Goal: Task Accomplishment & Management: Manage account settings

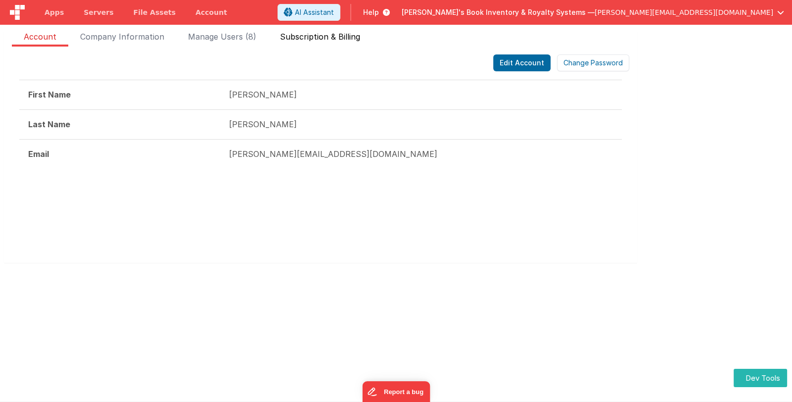
click at [310, 36] on span "Subscription & Billing" at bounding box center [320, 39] width 80 height 16
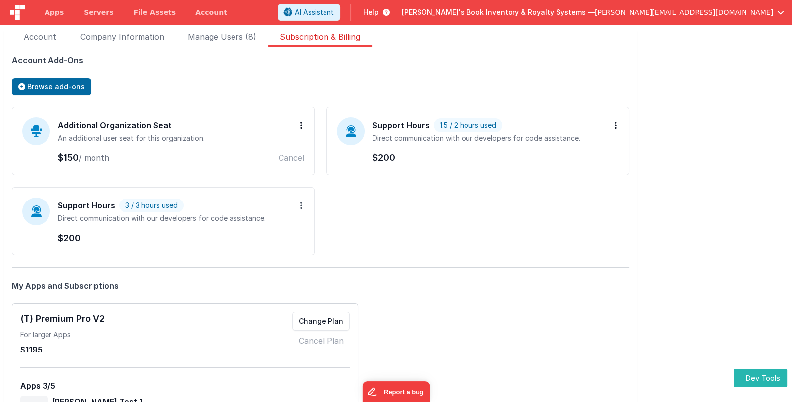
click at [303, 201] on button at bounding box center [301, 205] width 6 height 16
click at [396, 259] on div "Additional Organization Seat Add more seats Remove An additional user seat for …" at bounding box center [320, 187] width 617 height 161
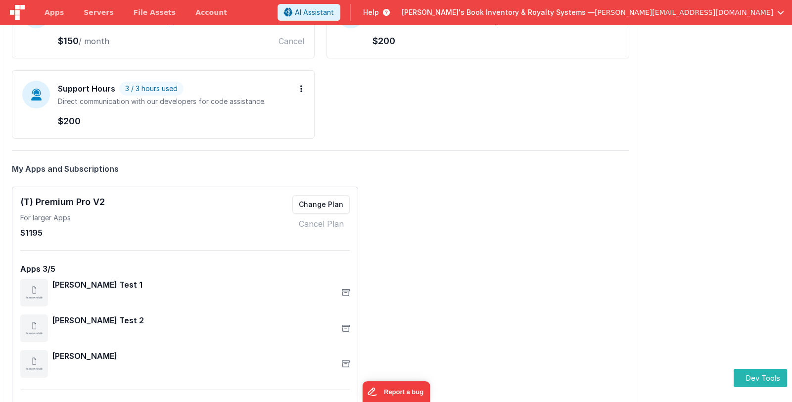
scroll to position [148, 0]
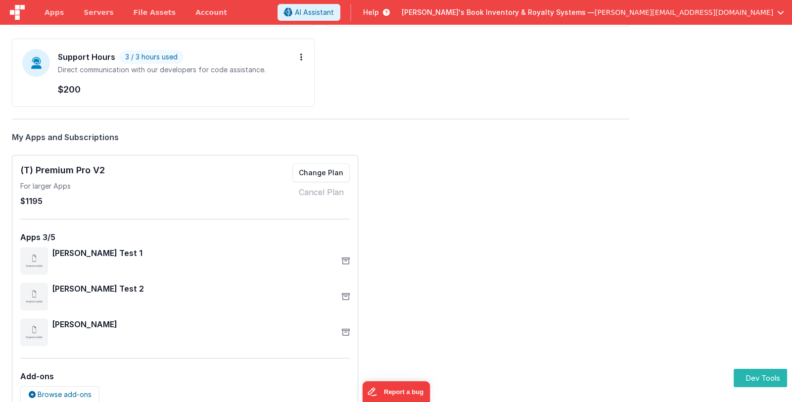
click at [345, 262] on icon at bounding box center [346, 261] width 8 height 8
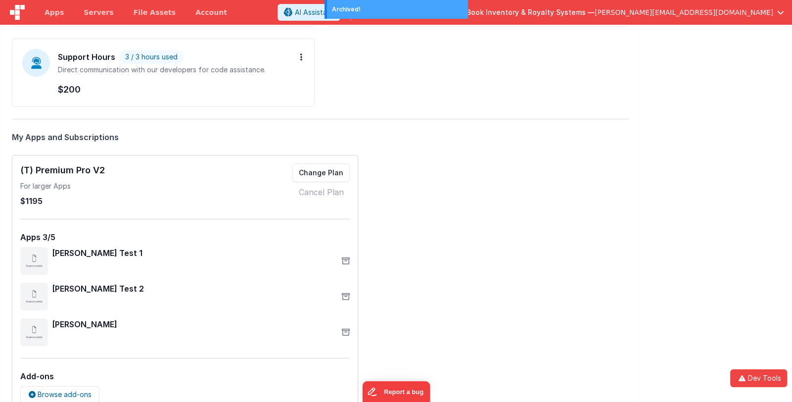
click at [442, 239] on div "Account Add-Ons Browse add-ons Additional Organization Seat Add more seats Remo…" at bounding box center [320, 231] width 617 height 651
click at [331, 195] on link "Cancel Plan" at bounding box center [321, 192] width 45 height 12
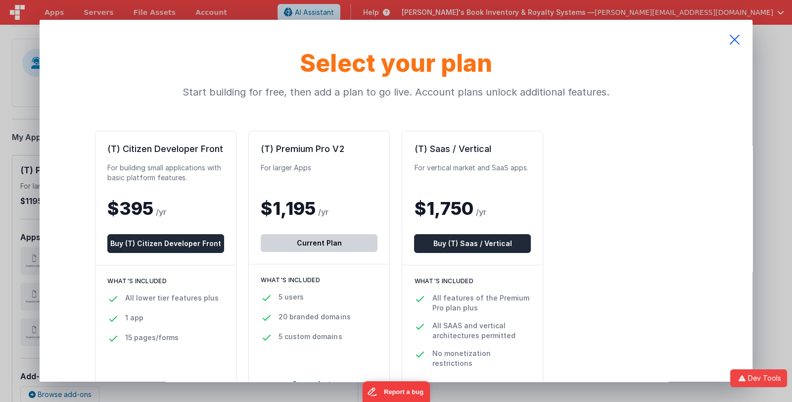
click at [733, 38] on icon at bounding box center [735, 40] width 36 height 40
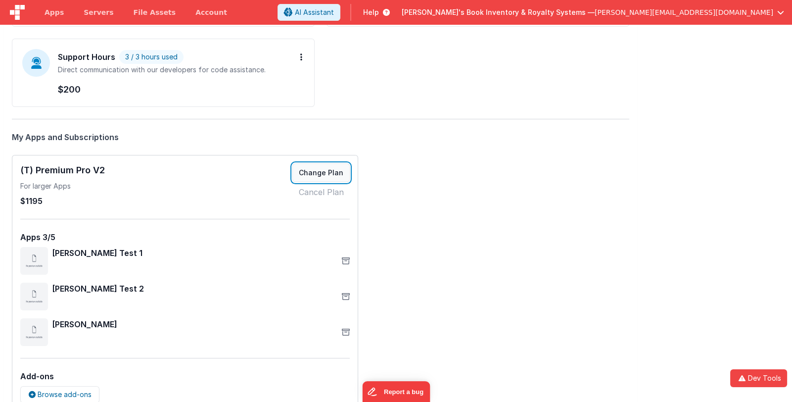
click at [340, 176] on button "Change Plan" at bounding box center [320, 172] width 57 height 19
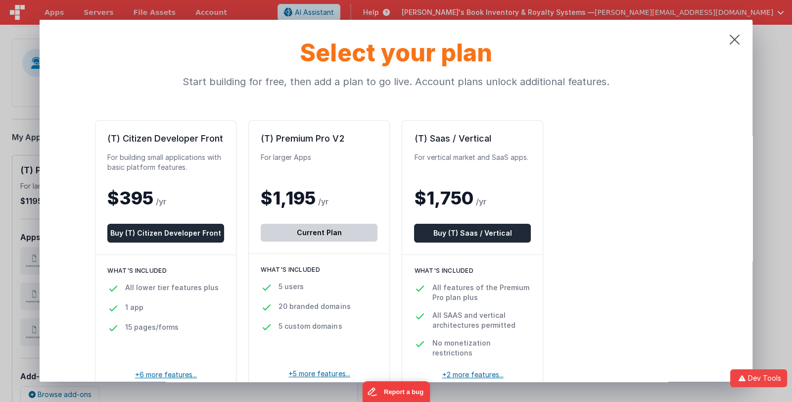
scroll to position [0, 0]
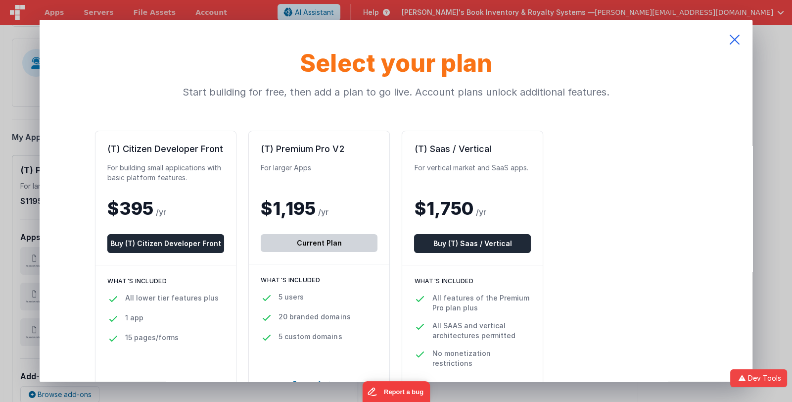
click at [735, 36] on icon at bounding box center [735, 40] width 36 height 40
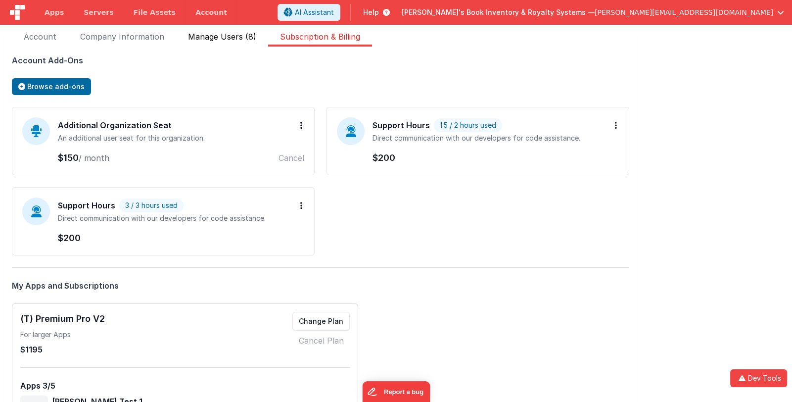
click at [223, 38] on span "Manage Users (8)" at bounding box center [222, 39] width 68 height 16
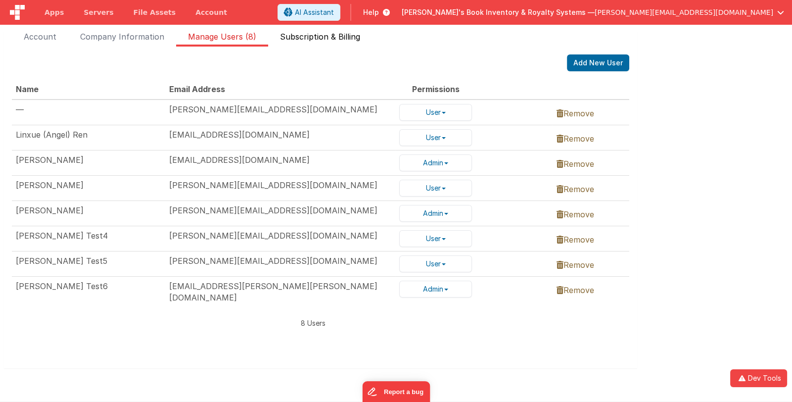
click at [325, 36] on span "Subscription & Billing" at bounding box center [320, 39] width 80 height 16
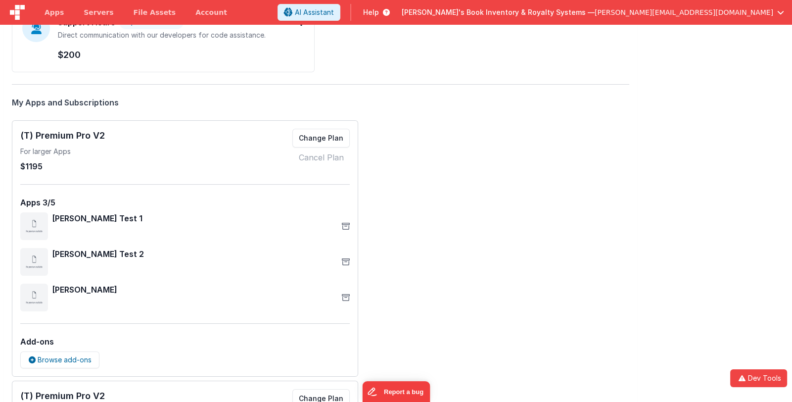
scroll to position [179, 0]
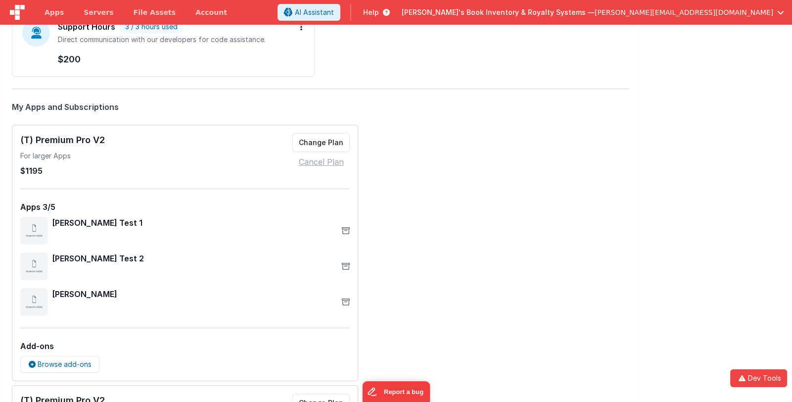
click at [328, 162] on link "Cancel Plan" at bounding box center [321, 162] width 45 height 12
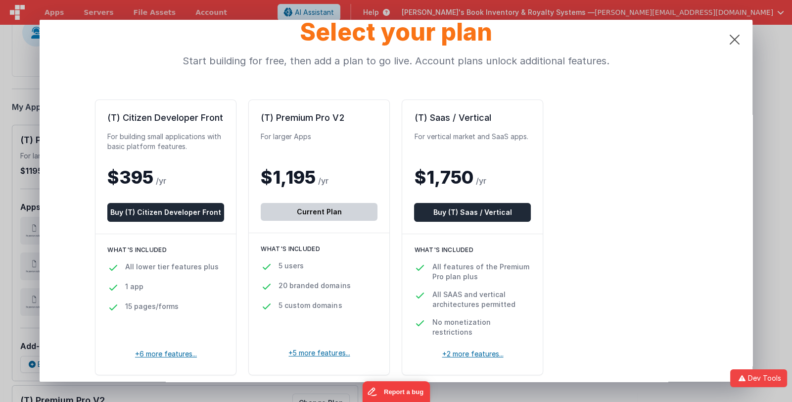
scroll to position [6, 0]
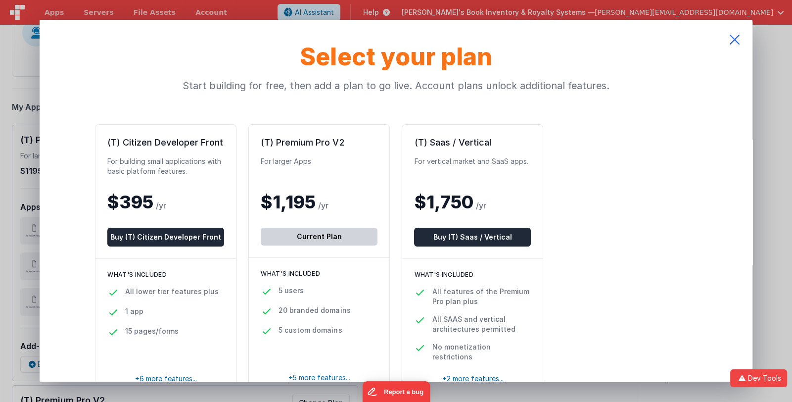
click at [735, 39] on icon at bounding box center [735, 40] width 36 height 40
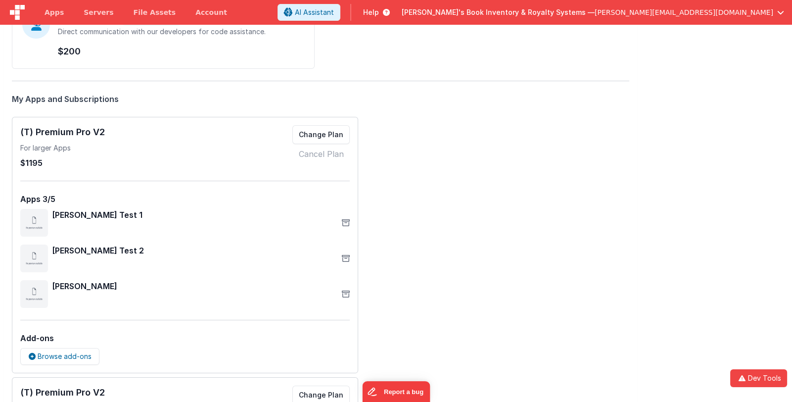
scroll to position [197, 0]
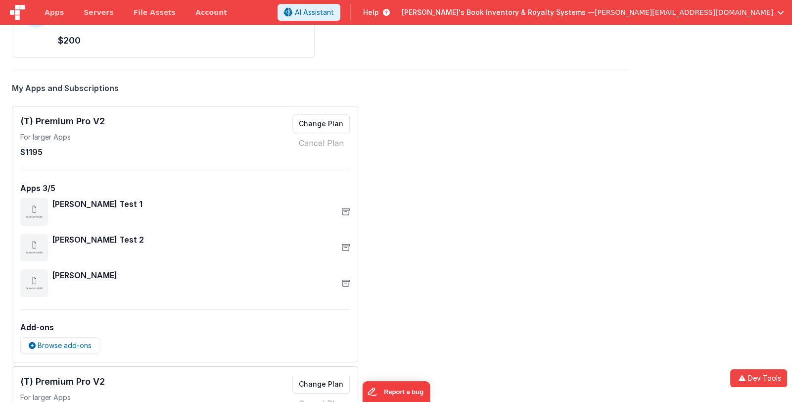
click at [344, 209] on icon at bounding box center [346, 212] width 8 height 8
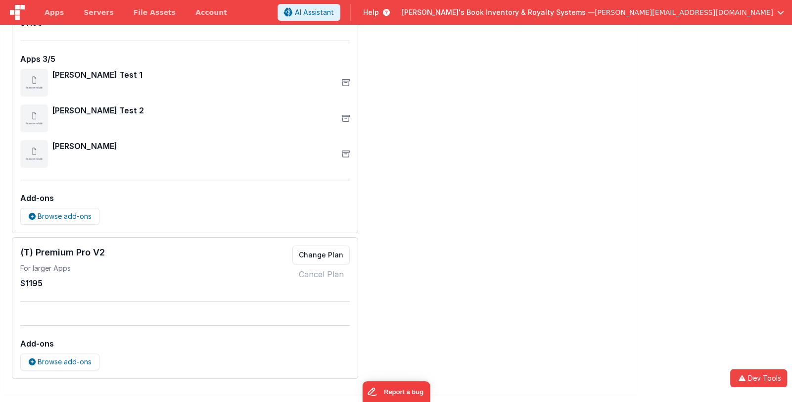
scroll to position [327, 0]
click at [762, 380] on button "Dev Tools" at bounding box center [758, 378] width 57 height 18
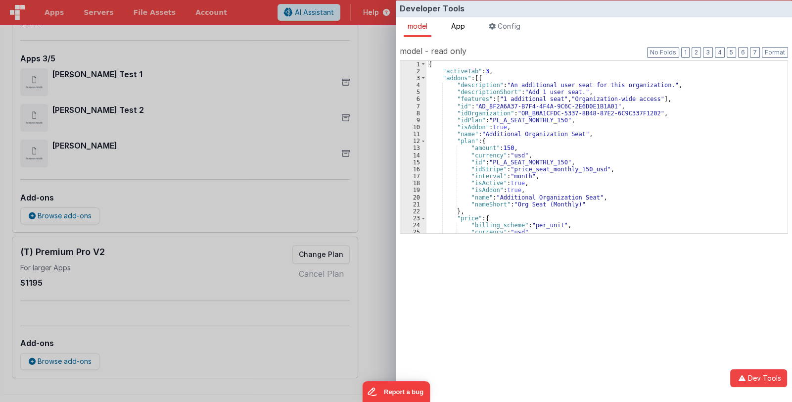
click at [465, 24] on span "App" at bounding box center [458, 26] width 14 height 8
click at [0, 0] on div at bounding box center [0, 0] width 0 height 0
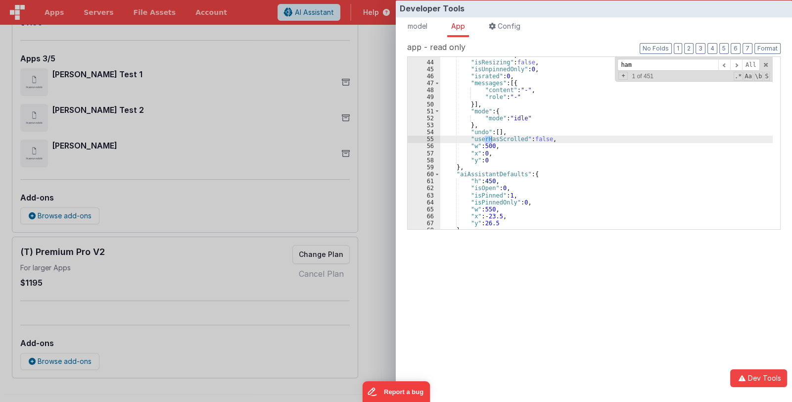
scroll to position [13982, 0]
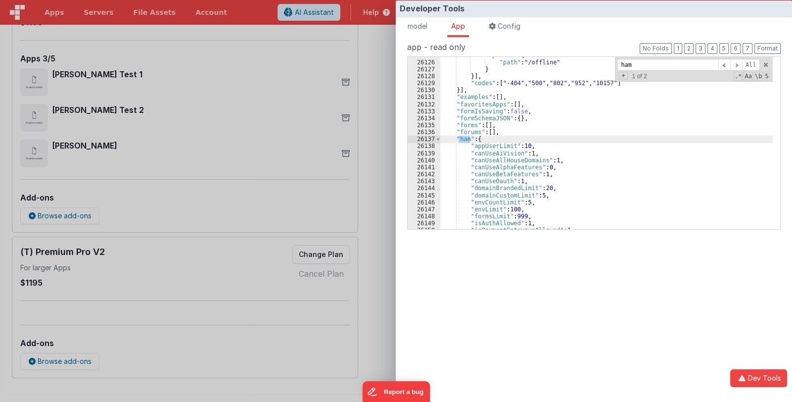
type input "ham"
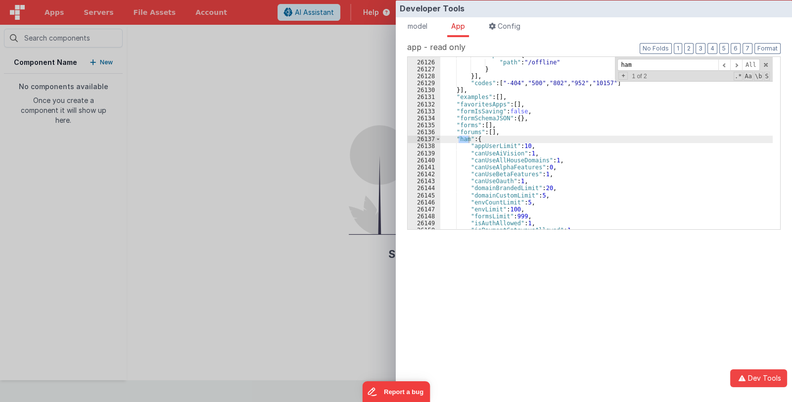
click at [307, 96] on div "Developer Tools model App Params Log (4) Misc Windows Config model - read only …" at bounding box center [396, 201] width 792 height 402
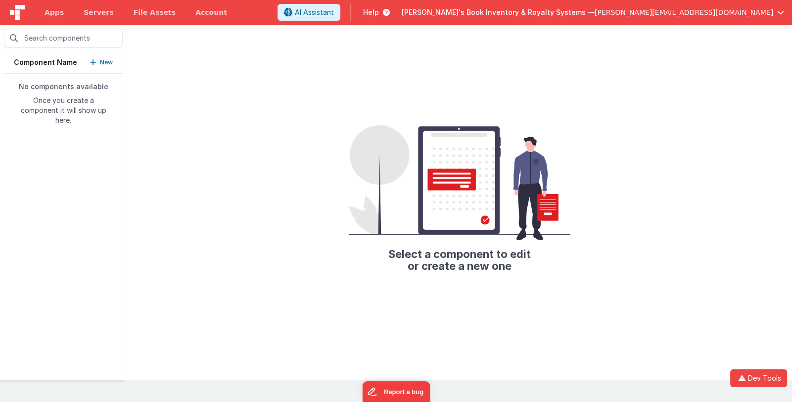
click at [570, 13] on span "Jason's Book Inventory & Royalty Systems —" at bounding box center [498, 12] width 193 height 10
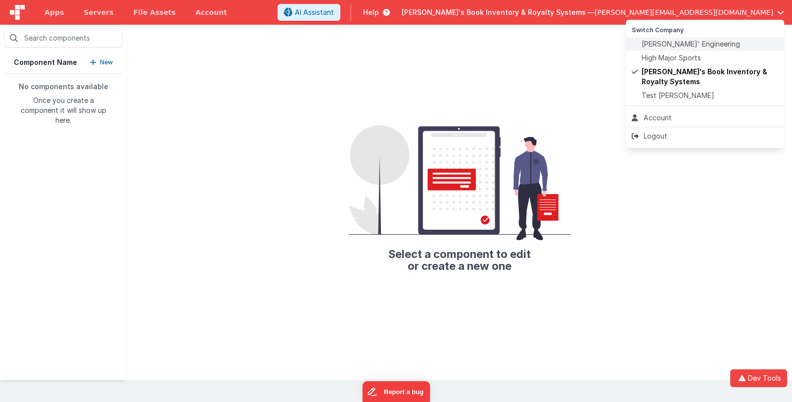
click at [665, 44] on span "Delfs' Engineering" at bounding box center [691, 44] width 98 height 10
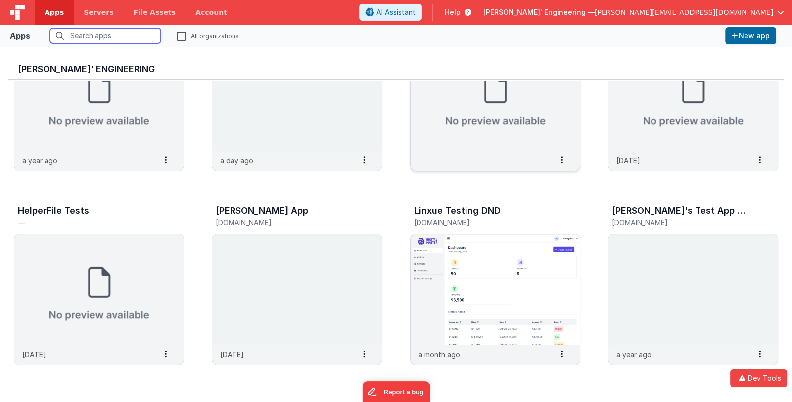
scroll to position [98, 0]
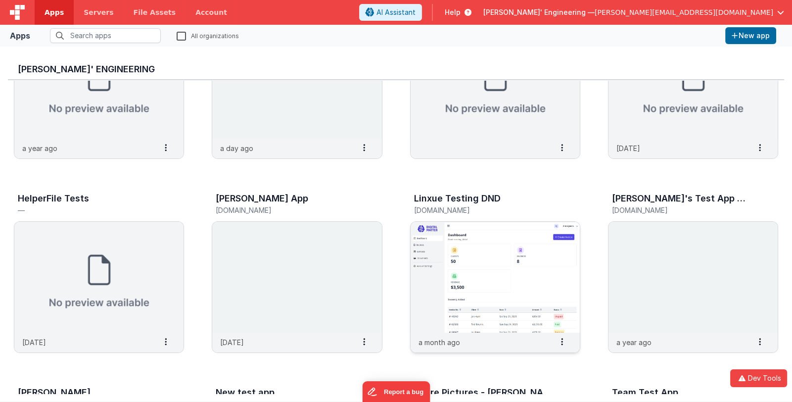
click at [480, 282] on img at bounding box center [495, 277] width 169 height 111
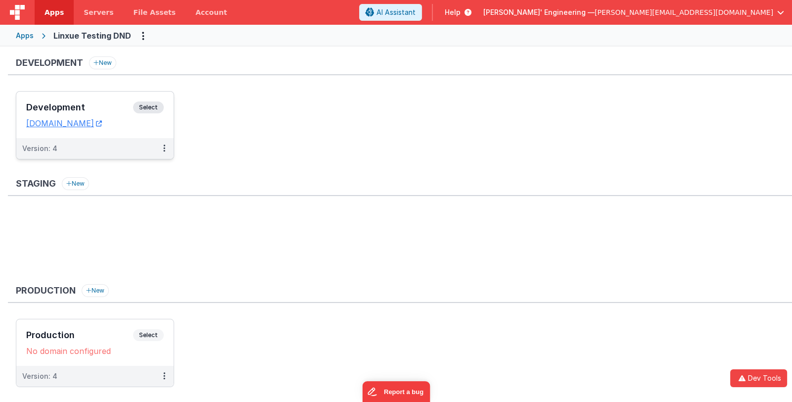
click at [95, 108] on h3 "Development" at bounding box center [79, 107] width 107 height 10
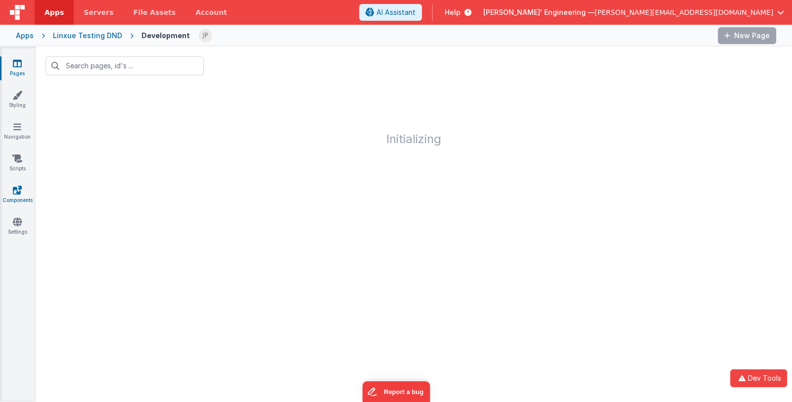
click at [19, 194] on icon at bounding box center [17, 190] width 9 height 10
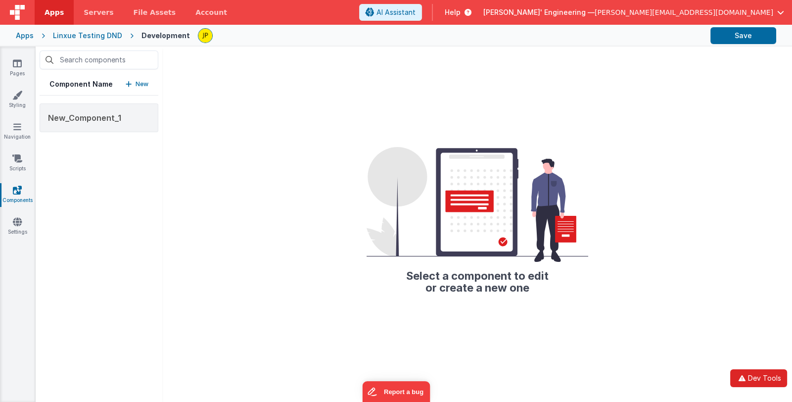
click at [760, 374] on button "Dev Tools" at bounding box center [758, 378] width 57 height 18
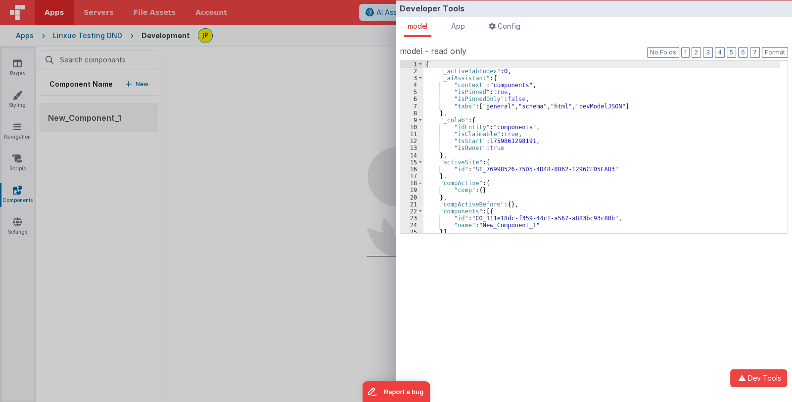
scroll to position [29, 0]
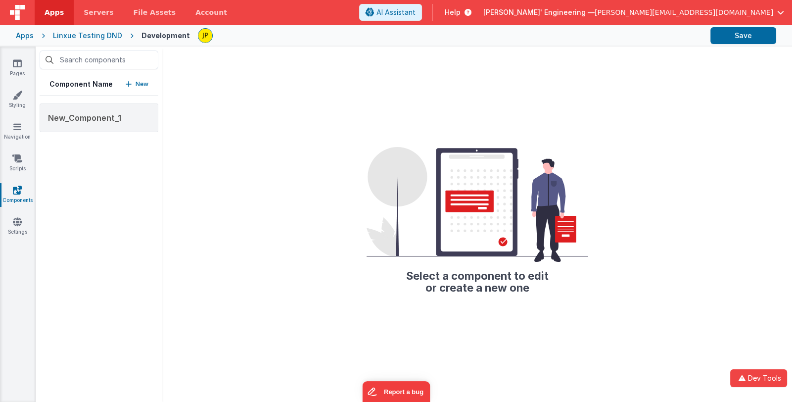
click at [84, 117] on div "Developer Tools model App Params Log (7) Misc Windows Config model - read only …" at bounding box center [396, 201] width 792 height 402
click at [84, 117] on span "New_Component_1" at bounding box center [84, 118] width 73 height 10
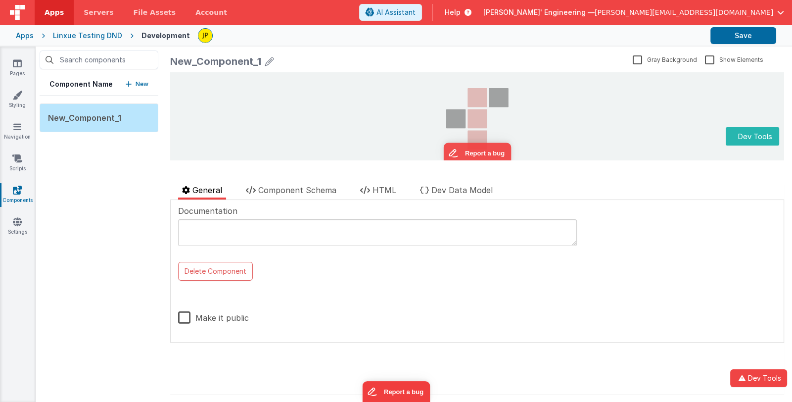
scroll to position [0, 0]
click at [185, 316] on label "Make it public" at bounding box center [213, 315] width 71 height 21
click at [0, 0] on input "Make it public" at bounding box center [0, 0] width 0 height 0
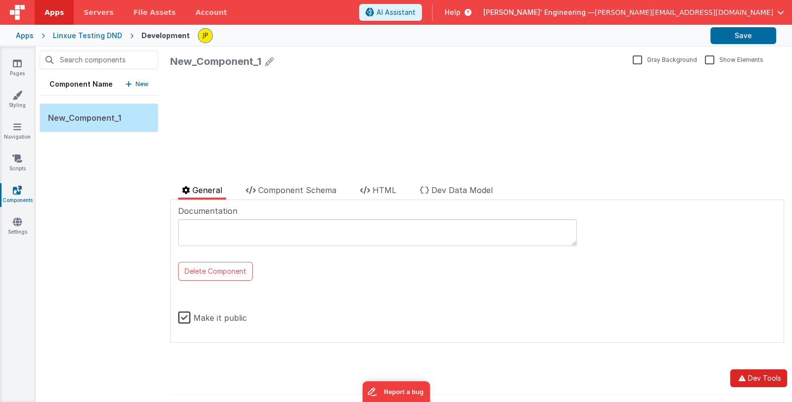
click at [755, 378] on button "Dev Tools" at bounding box center [758, 378] width 57 height 18
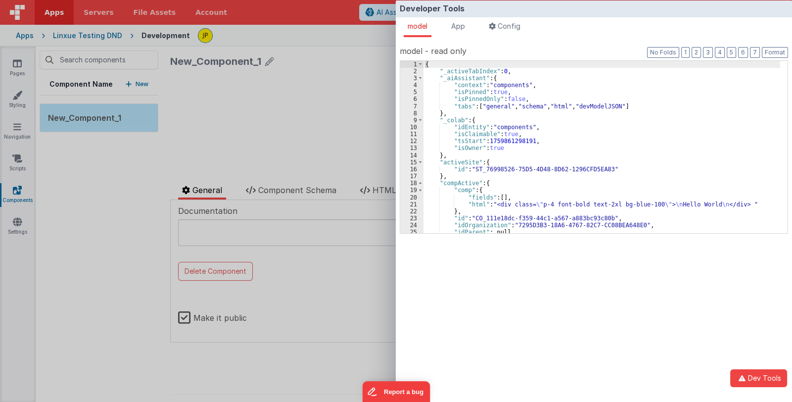
click at [547, 146] on div "{ "_activeTabIndex" : 0 , "_aiAssistant" : { "context" : "components" , "isPinn…" at bounding box center [602, 154] width 357 height 186
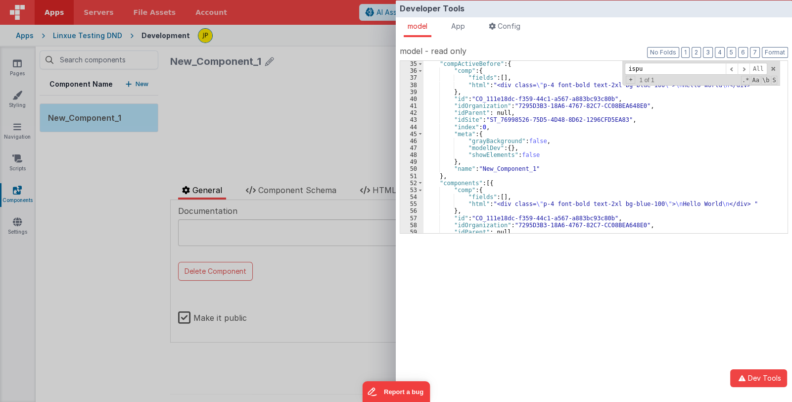
scroll to position [209, 0]
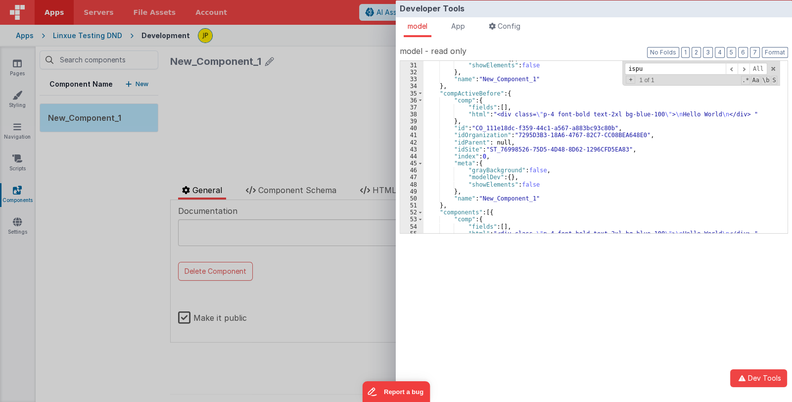
drag, startPoint x: 648, startPoint y: 65, endPoint x: 614, endPoint y: 61, distance: 34.9
click at [614, 61] on div ""modelDev" : { } , "showElements" : false } , "name" : "New_Component_1" } , "c…" at bounding box center [602, 147] width 357 height 172
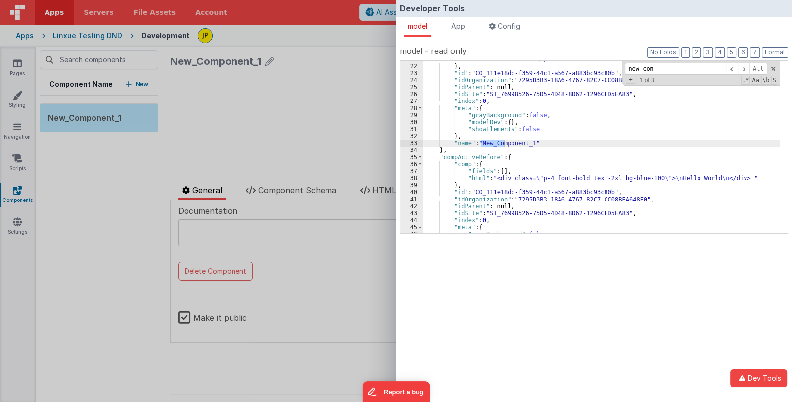
scroll to position [116, 0]
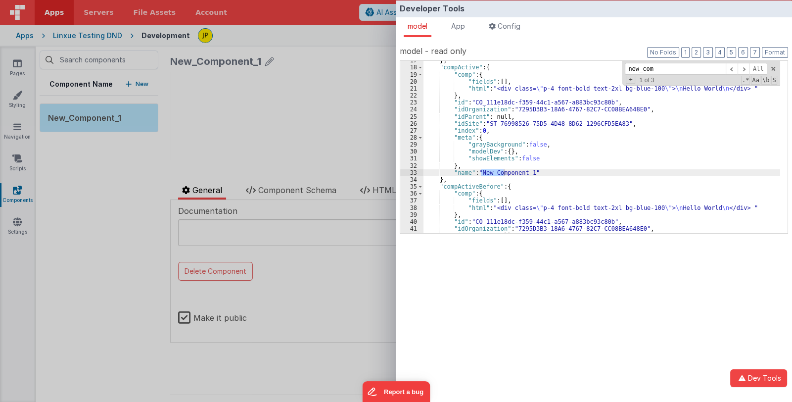
type input "new_com"
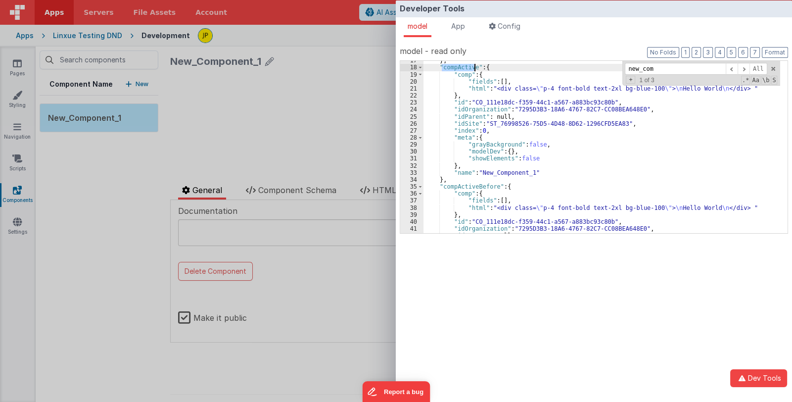
drag, startPoint x: 443, startPoint y: 67, endPoint x: 473, endPoint y: 69, distance: 30.2
click at [473, 69] on div "} , "compActive" : { "comp" : { "fields" : [ ] , "html" : "<div class= \" p-4 f…" at bounding box center [602, 150] width 357 height 186
click at [317, 160] on div "Developer Tools model App Params Log (8) Misc Windows Config model - read only …" at bounding box center [396, 201] width 792 height 402
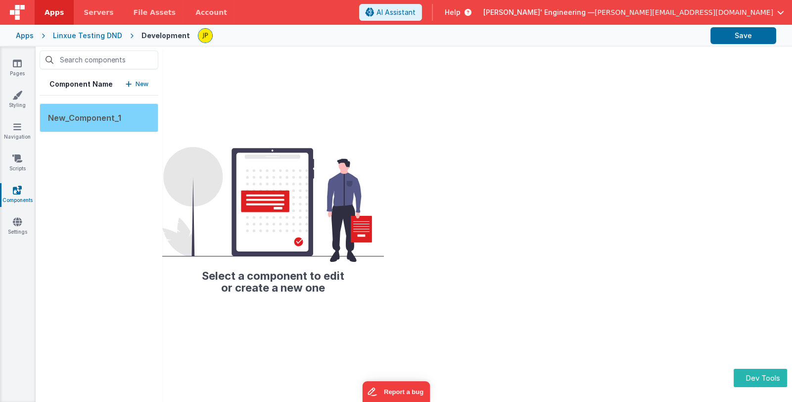
click at [74, 124] on div "New_Component_1" at bounding box center [99, 117] width 119 height 29
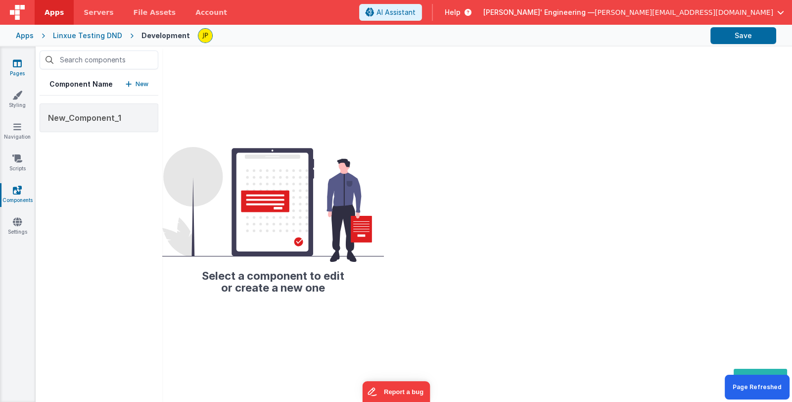
click at [16, 65] on icon at bounding box center [17, 63] width 9 height 10
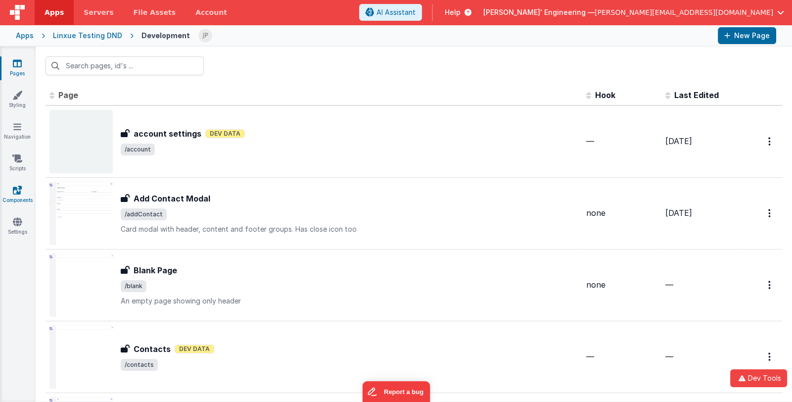
click at [21, 194] on icon at bounding box center [17, 190] width 9 height 10
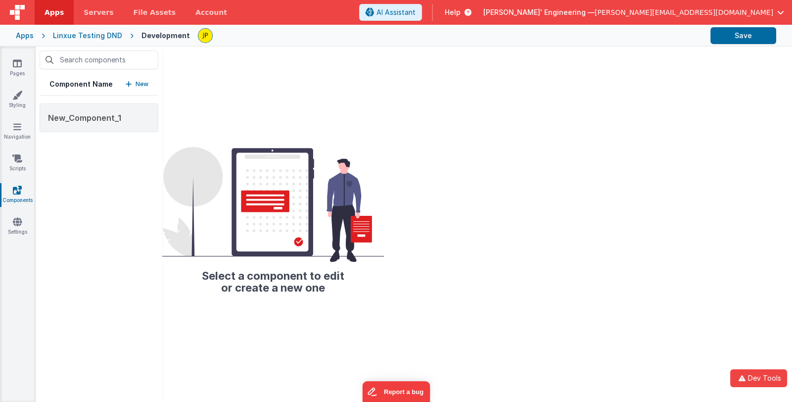
click at [18, 195] on link "Components" at bounding box center [18, 195] width 36 height 20
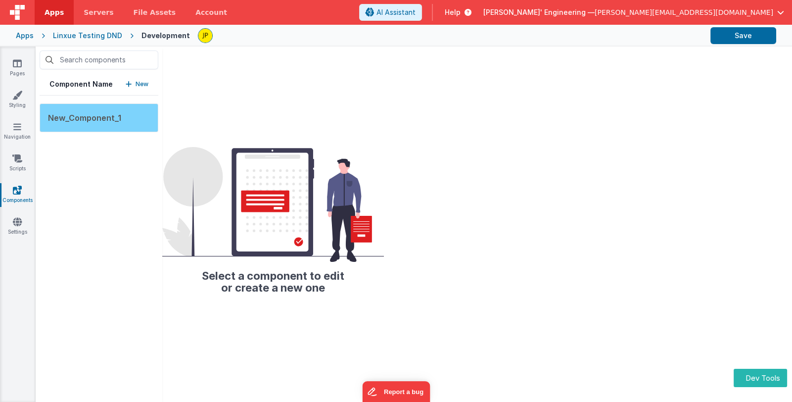
click at [106, 119] on span "New_Component_1" at bounding box center [84, 118] width 73 height 10
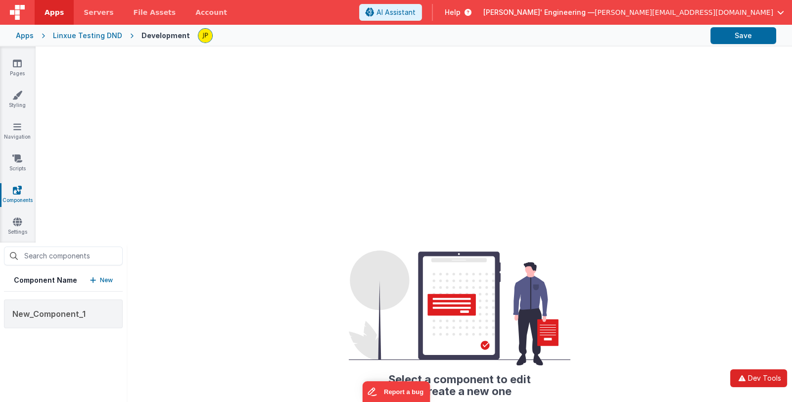
click at [756, 374] on button "Dev Tools" at bounding box center [758, 378] width 57 height 18
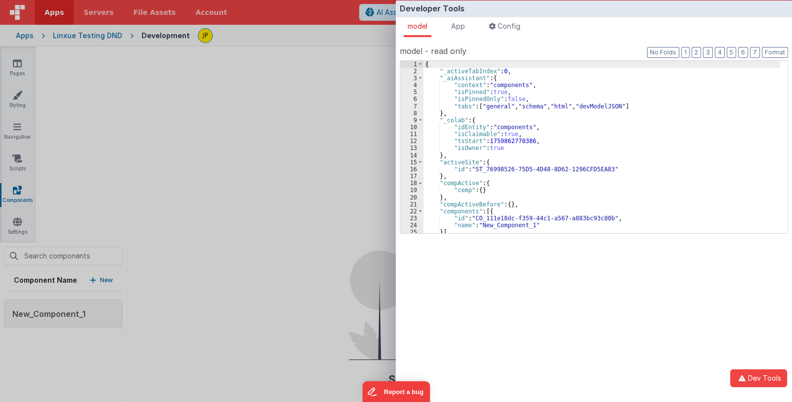
click at [581, 163] on div "{ "_activeTabIndex" : 0 , "_aiAssistant" : { "context" : "components" , "isPinn…" at bounding box center [602, 154] width 357 height 186
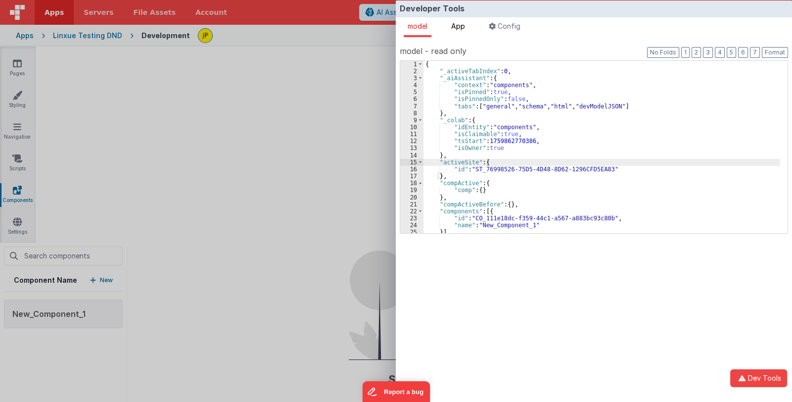
click at [465, 29] on span "App" at bounding box center [458, 26] width 14 height 8
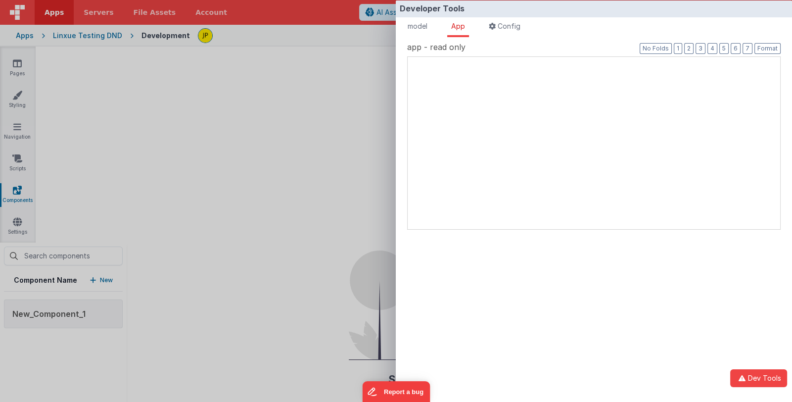
click at [564, 128] on div "XXXXXXXXXXXXXXXXXXXXXXXXXXXXXXXXXXXXXXXXXXXXXXXXXX" at bounding box center [594, 142] width 374 height 173
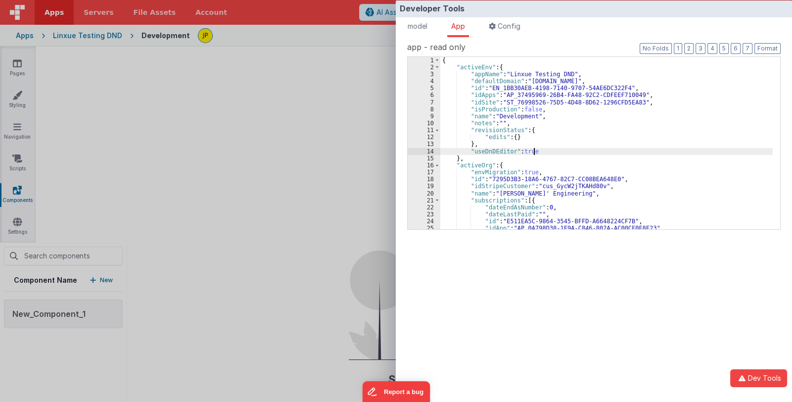
click at [614, 154] on div "{ "activeEnv" : { "appName" : "Linxue Testing DND" , "defaultDomain" : "linxuet…" at bounding box center [606, 150] width 332 height 186
click at [620, 123] on div "{ "activeEnv" : { "appName" : "Linxue Testing DND" , "defaultDomain" : "linxuet…" at bounding box center [606, 150] width 332 height 186
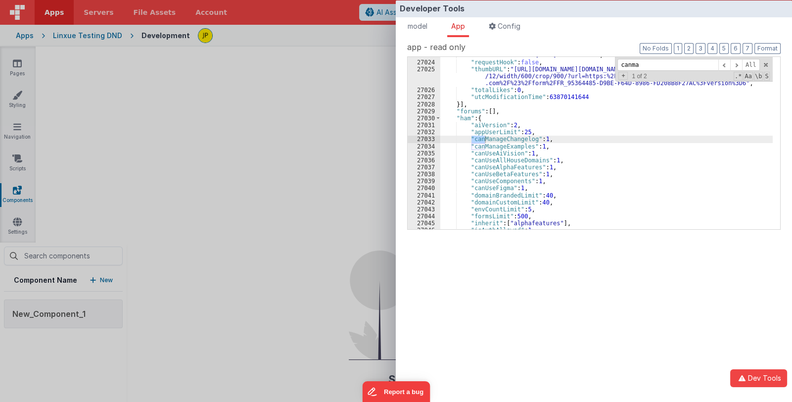
scroll to position [14099, 0]
type input "canman"
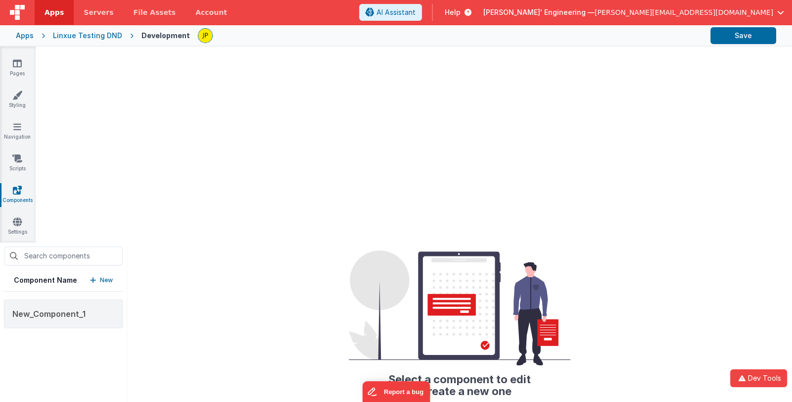
click at [277, 132] on div "Developer Tools model App Params Log (3) Misc Windows Config model - read only …" at bounding box center [396, 201] width 792 height 402
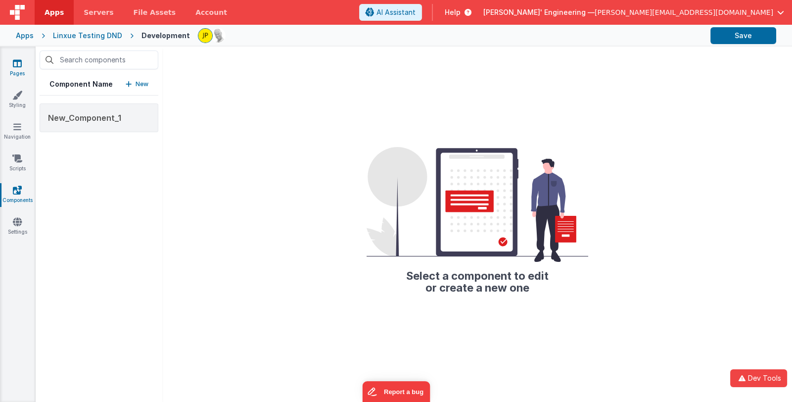
click at [18, 70] on link "Pages" at bounding box center [18, 68] width 36 height 20
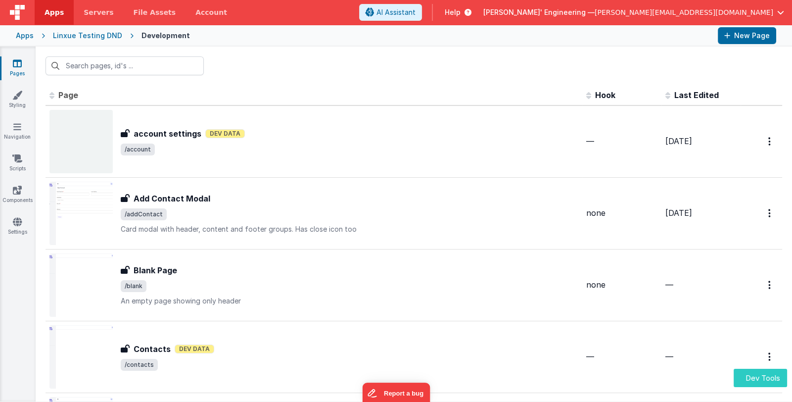
click at [766, 380] on button "Dev Tools" at bounding box center [760, 378] width 53 height 18
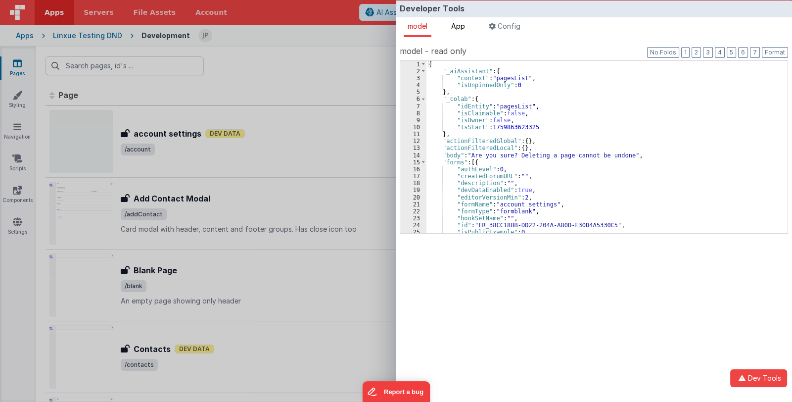
click at [461, 24] on span "App" at bounding box center [458, 26] width 14 height 8
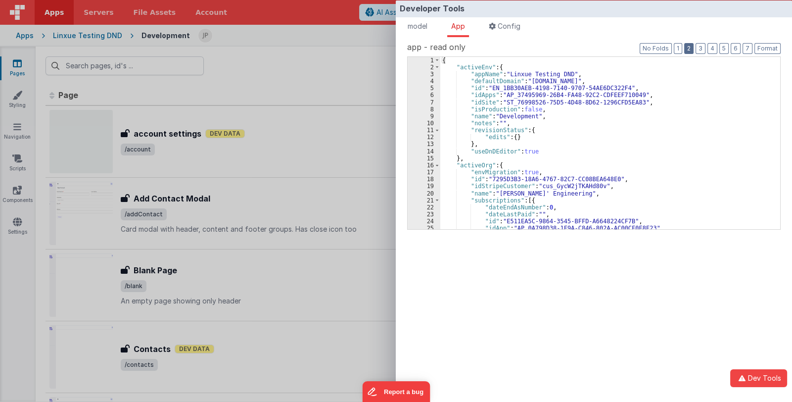
click at [687, 46] on button "2" at bounding box center [688, 48] width 9 height 11
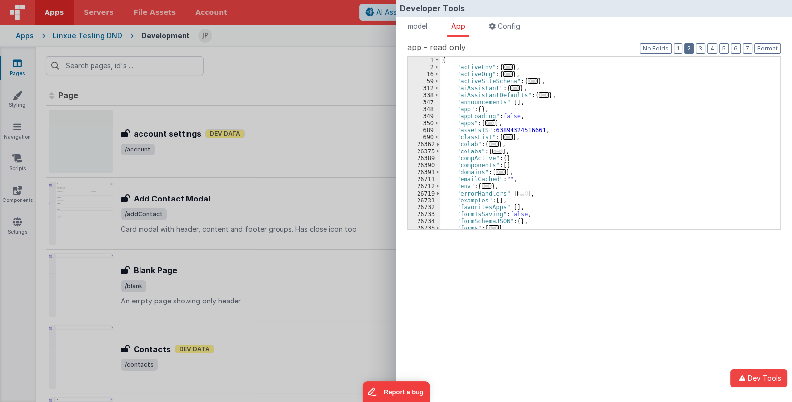
scroll to position [59, 0]
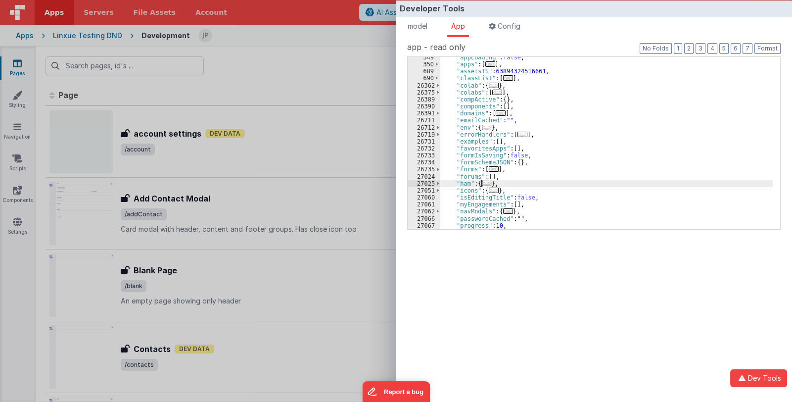
click at [486, 183] on span "..." at bounding box center [487, 183] width 10 height 5
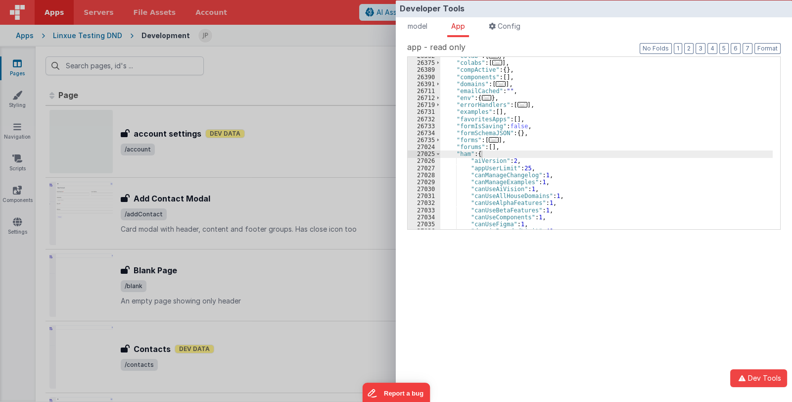
click at [545, 50] on label "app - read only" at bounding box center [594, 47] width 374 height 12
